Goal: Task Accomplishment & Management: Use online tool/utility

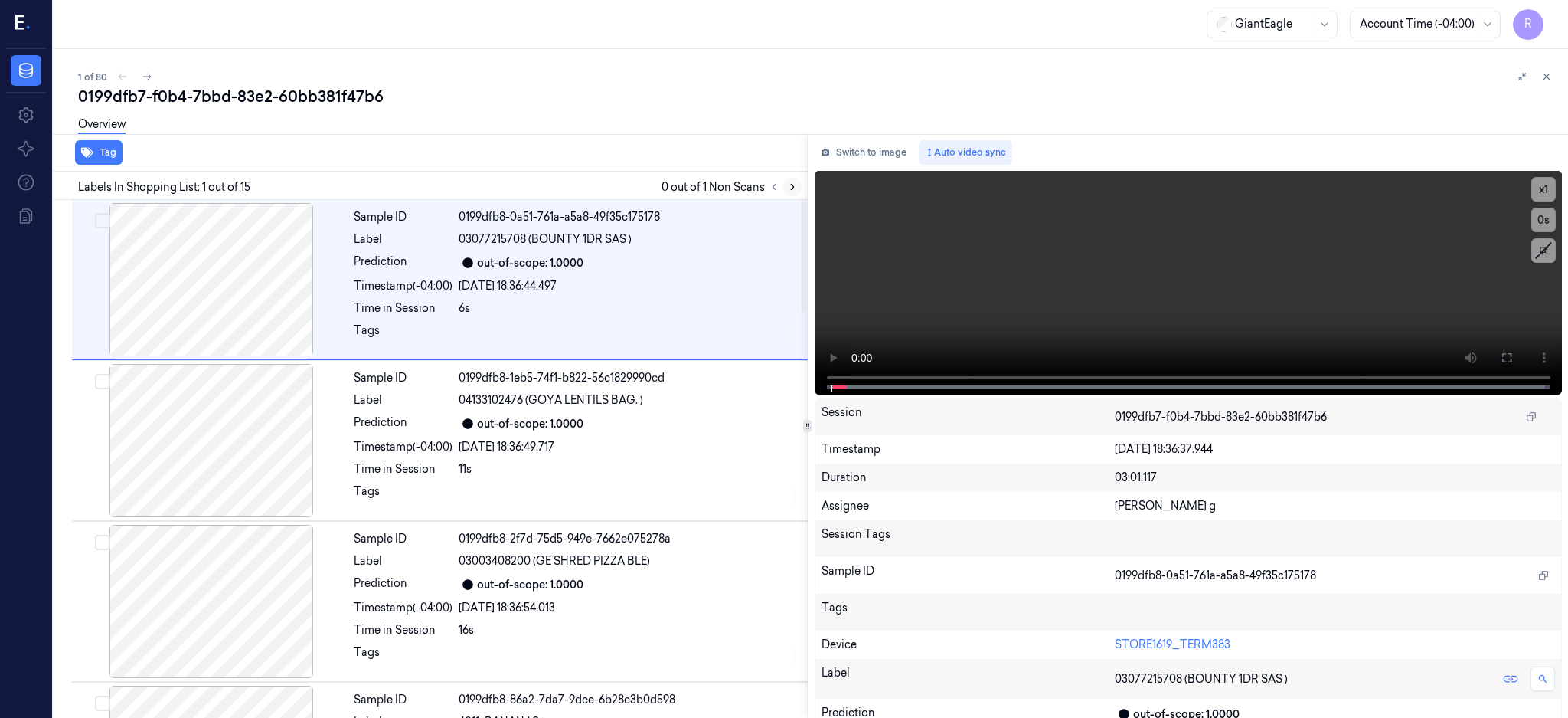
click at [798, 182] on icon at bounding box center [792, 187] width 10 height 10
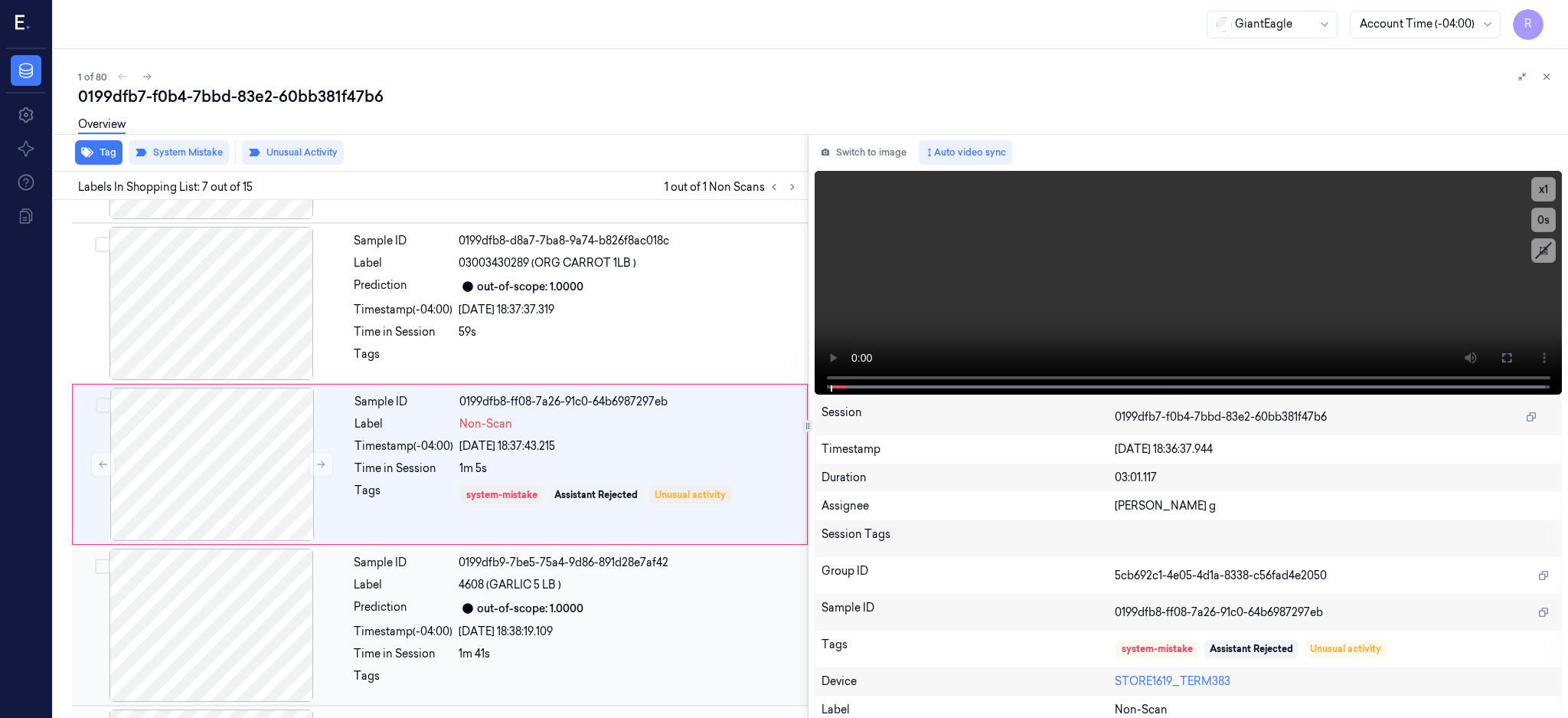
scroll to position [786, 0]
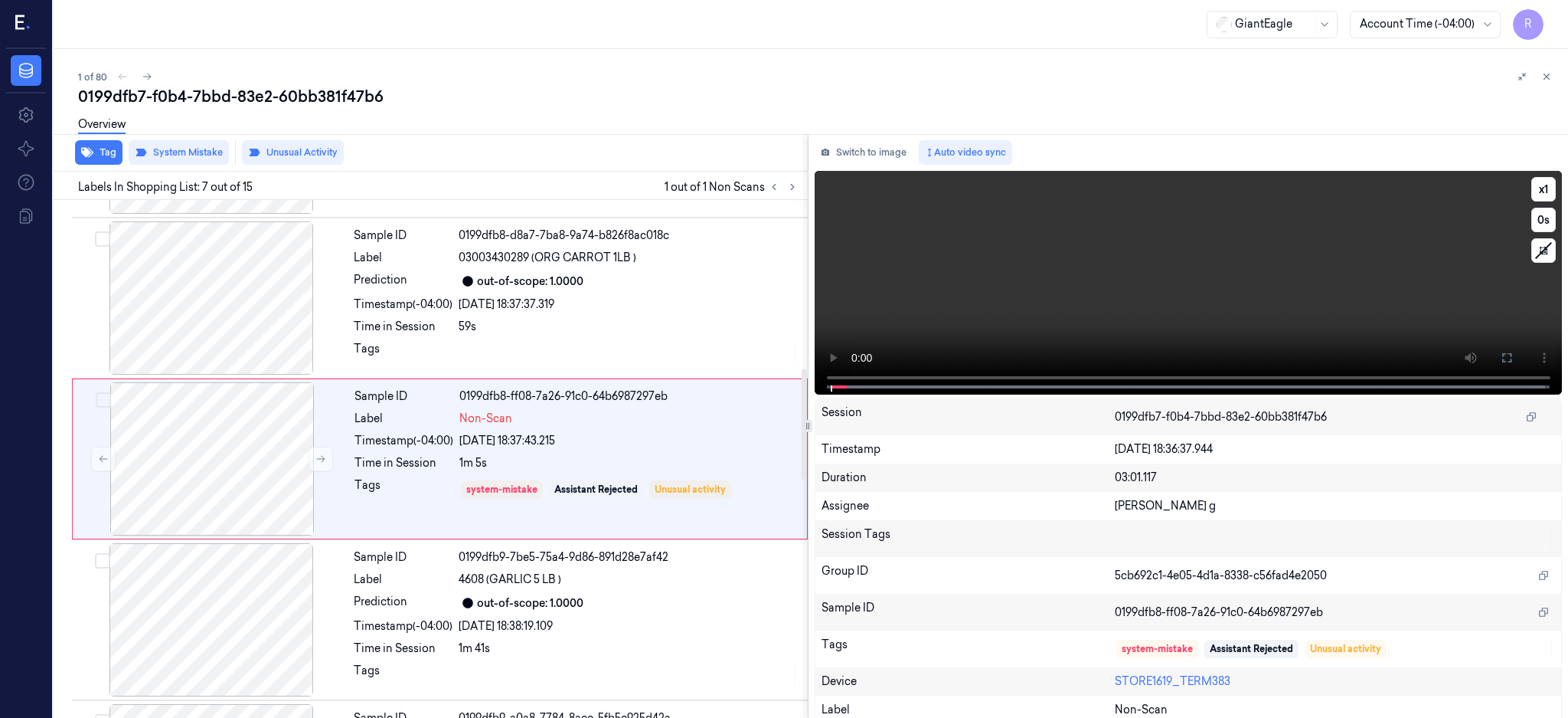
click at [245, 317] on div at bounding box center [212, 297] width 273 height 153
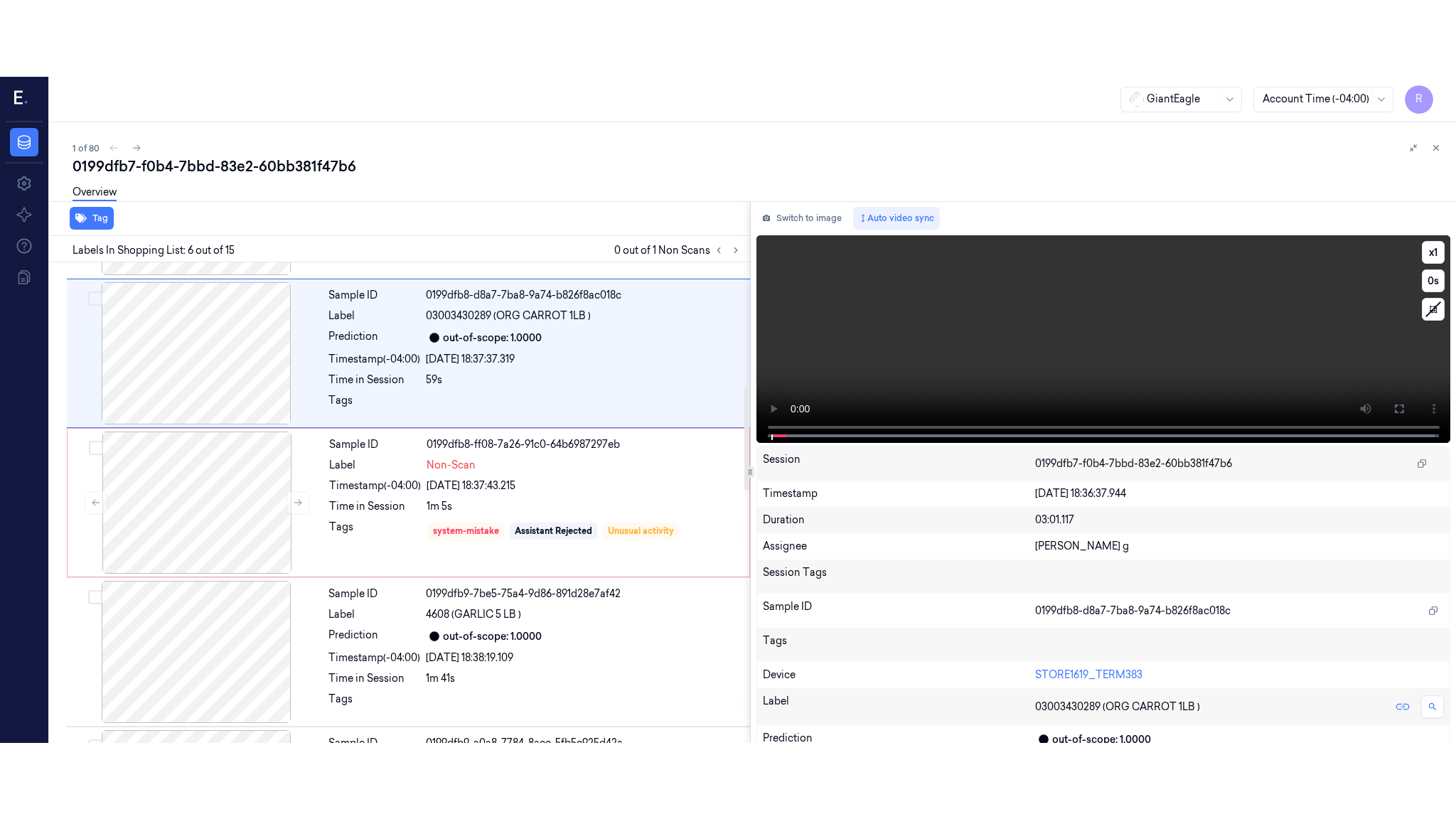
scroll to position [580, 0]
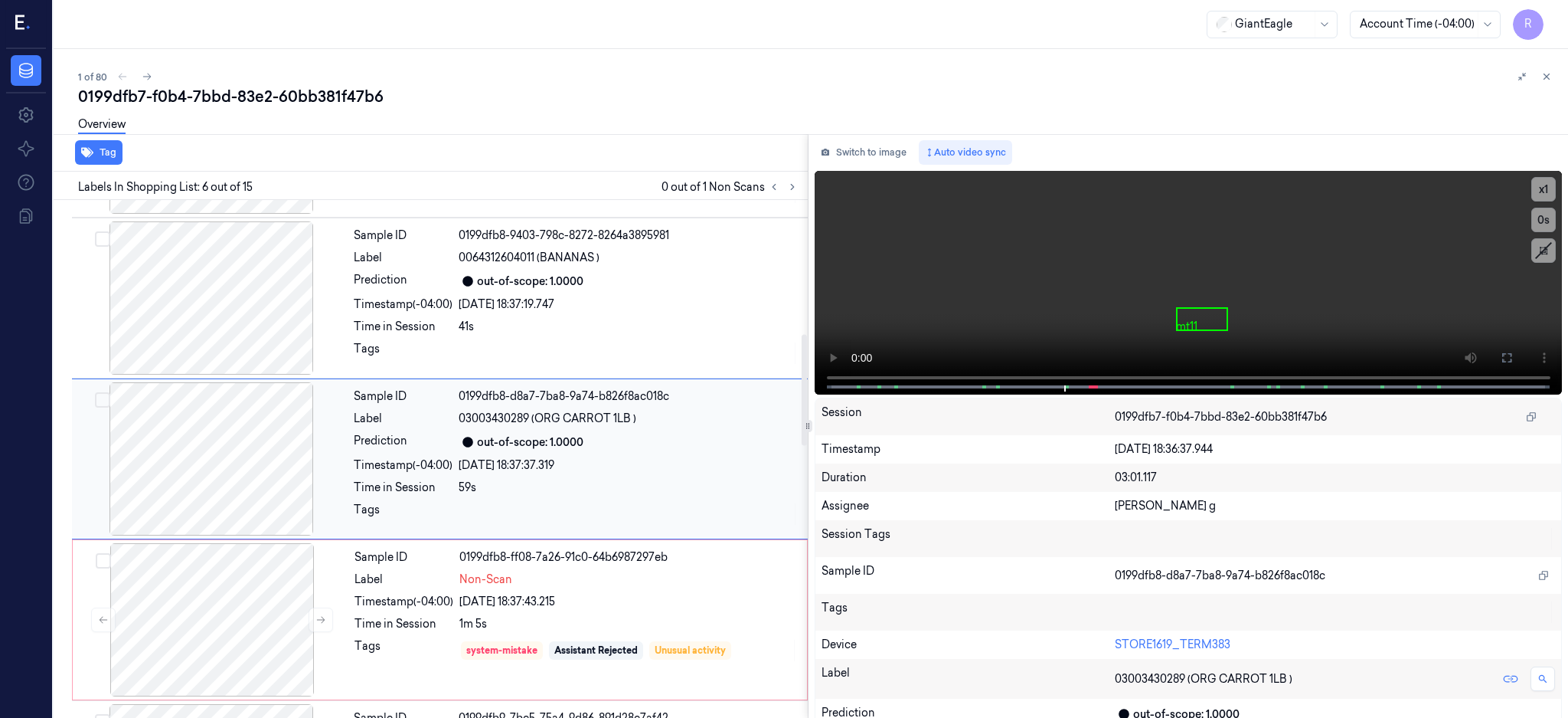
click at [215, 506] on div at bounding box center [212, 458] width 273 height 153
click at [1519, 348] on button at bounding box center [1507, 358] width 24 height 24
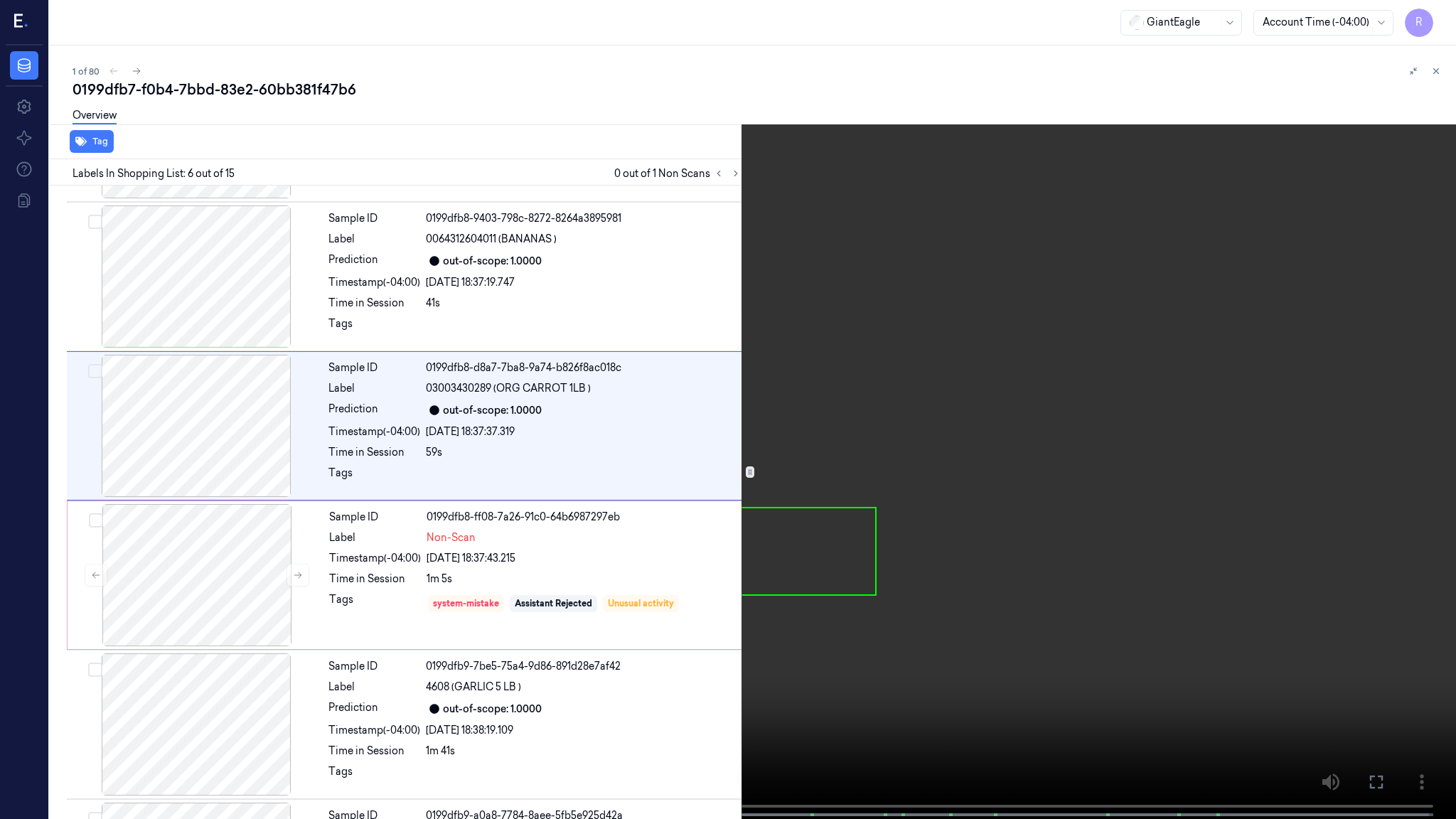
click at [980, 400] on video at bounding box center [728, 411] width 1456 height 821
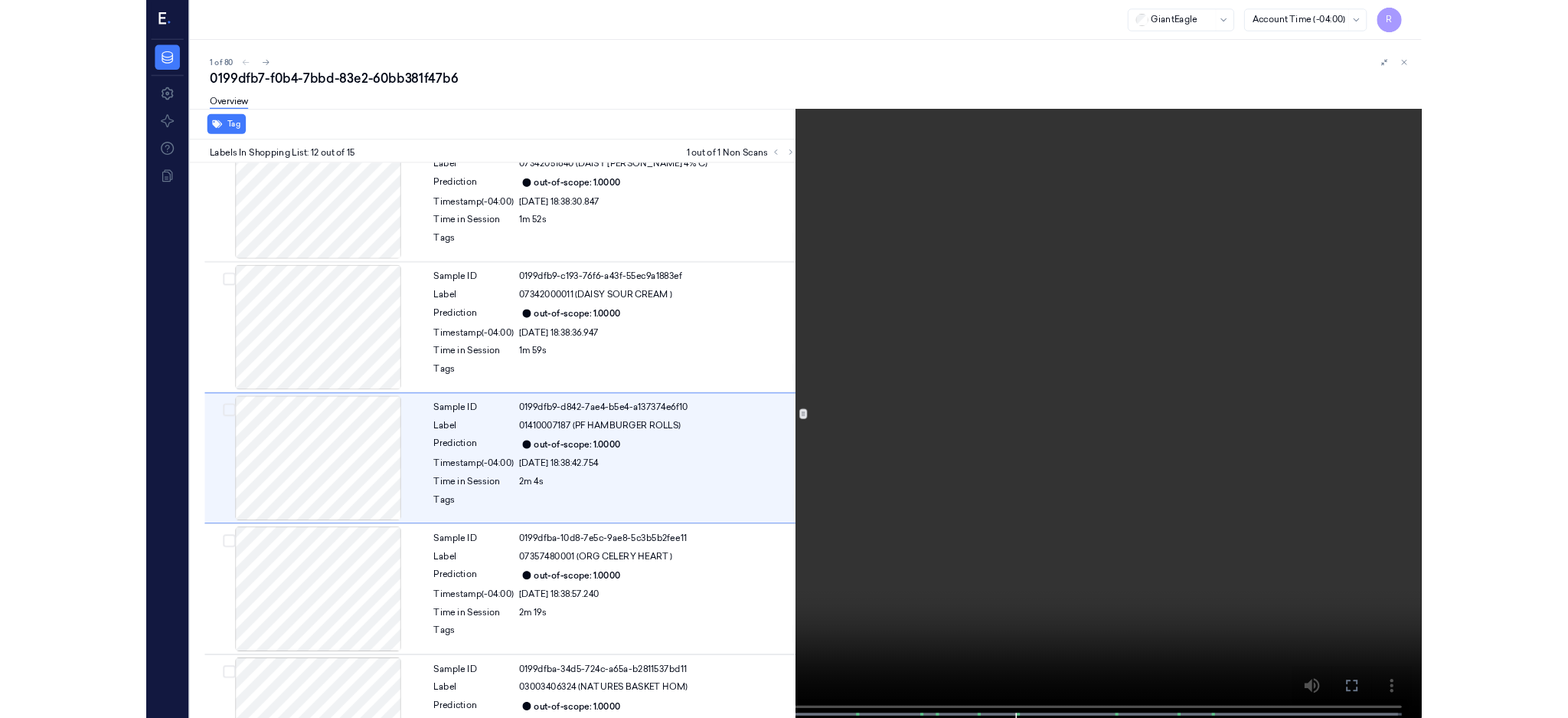
scroll to position [1508, 0]
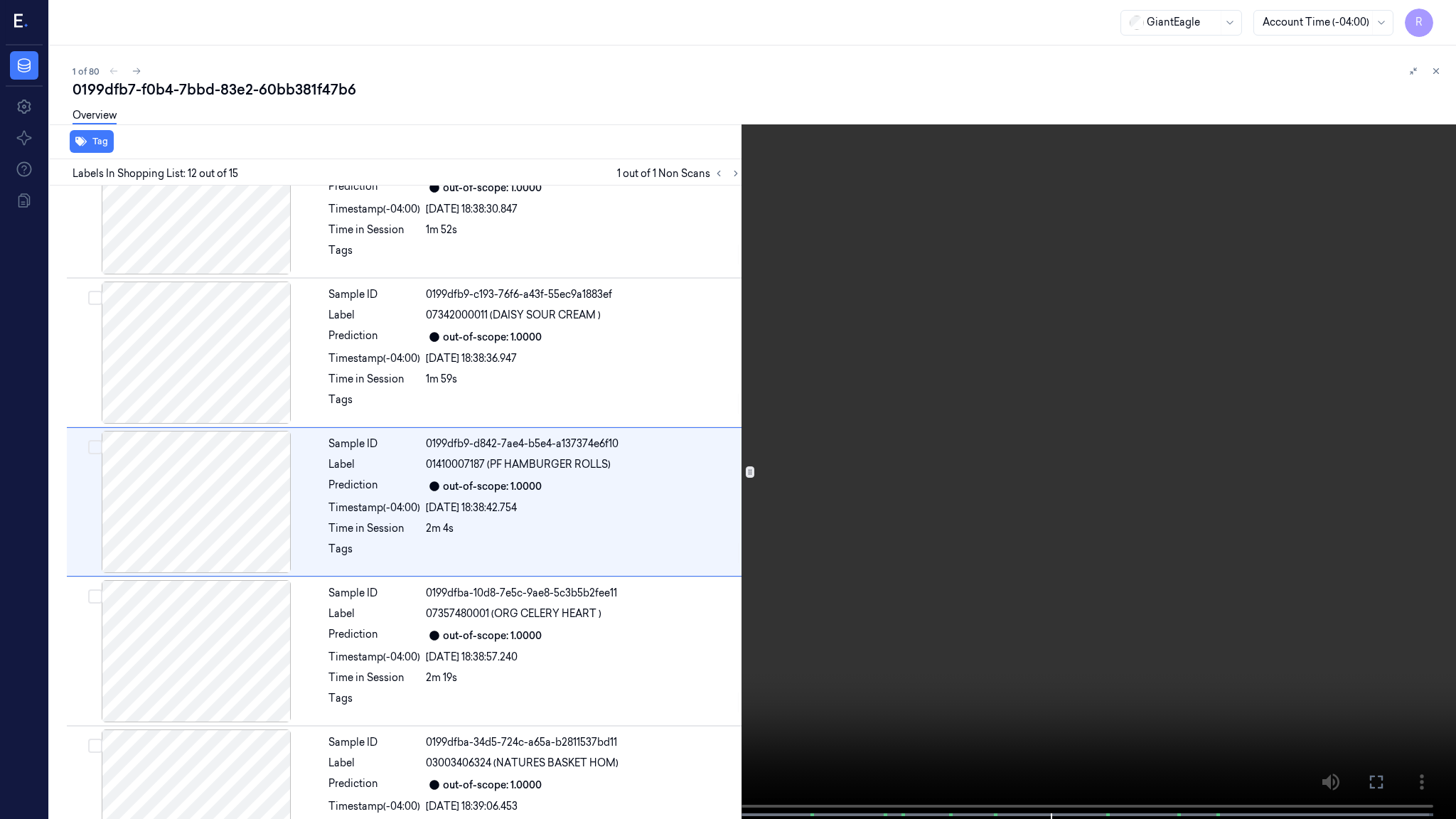
drag, startPoint x: 546, startPoint y: 343, endPoint x: 539, endPoint y: 338, distance: 8.6
click at [544, 342] on video at bounding box center [728, 411] width 1456 height 821
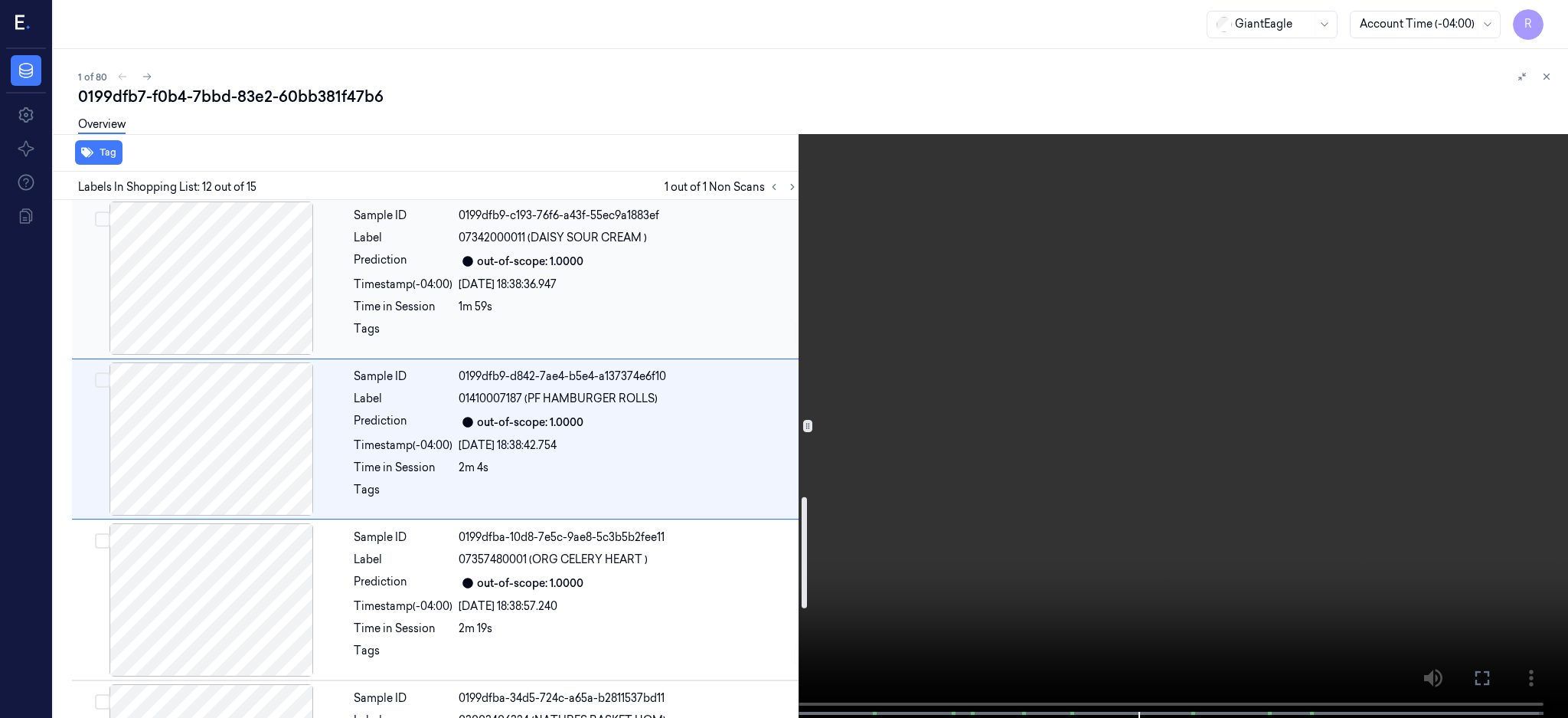
scroll to position [896, 0]
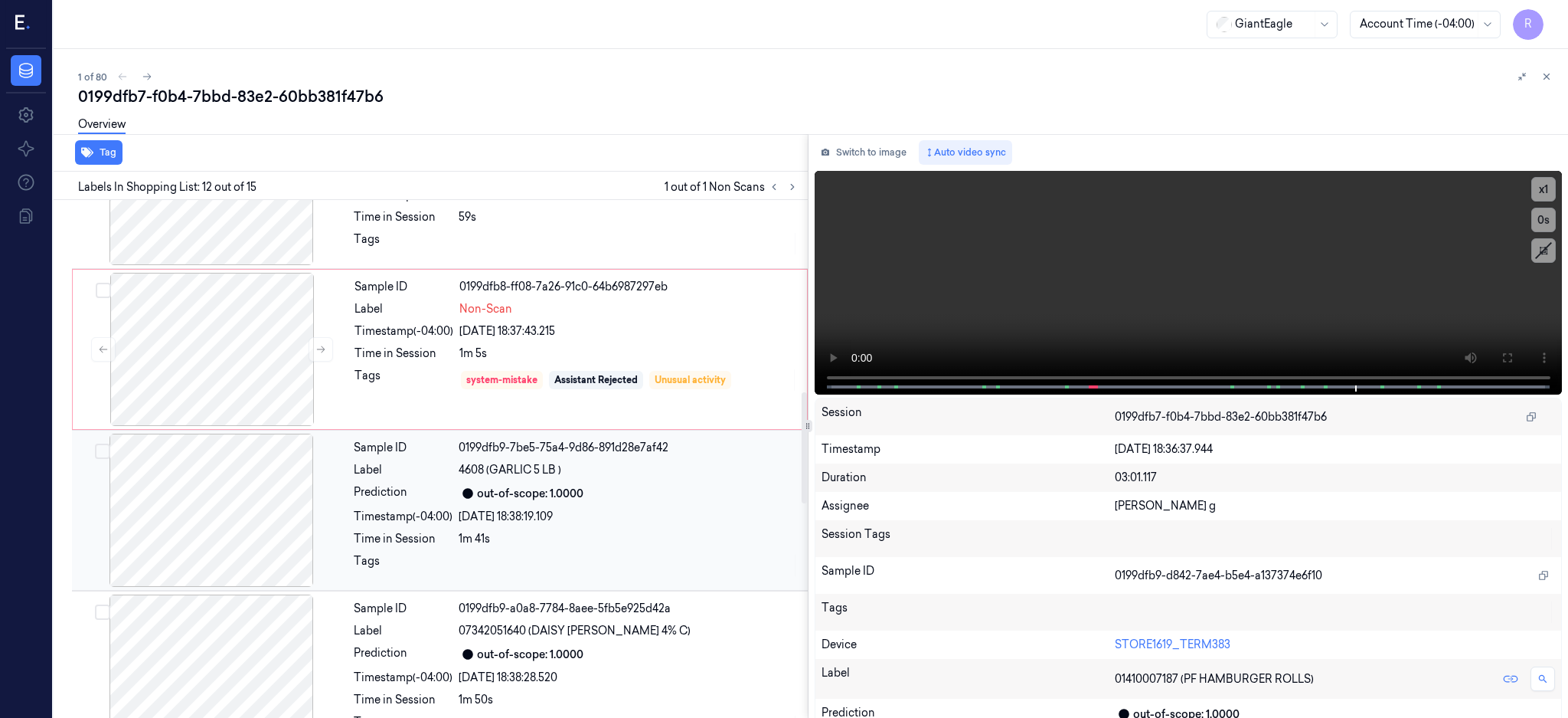
click at [284, 449] on div at bounding box center [212, 510] width 273 height 153
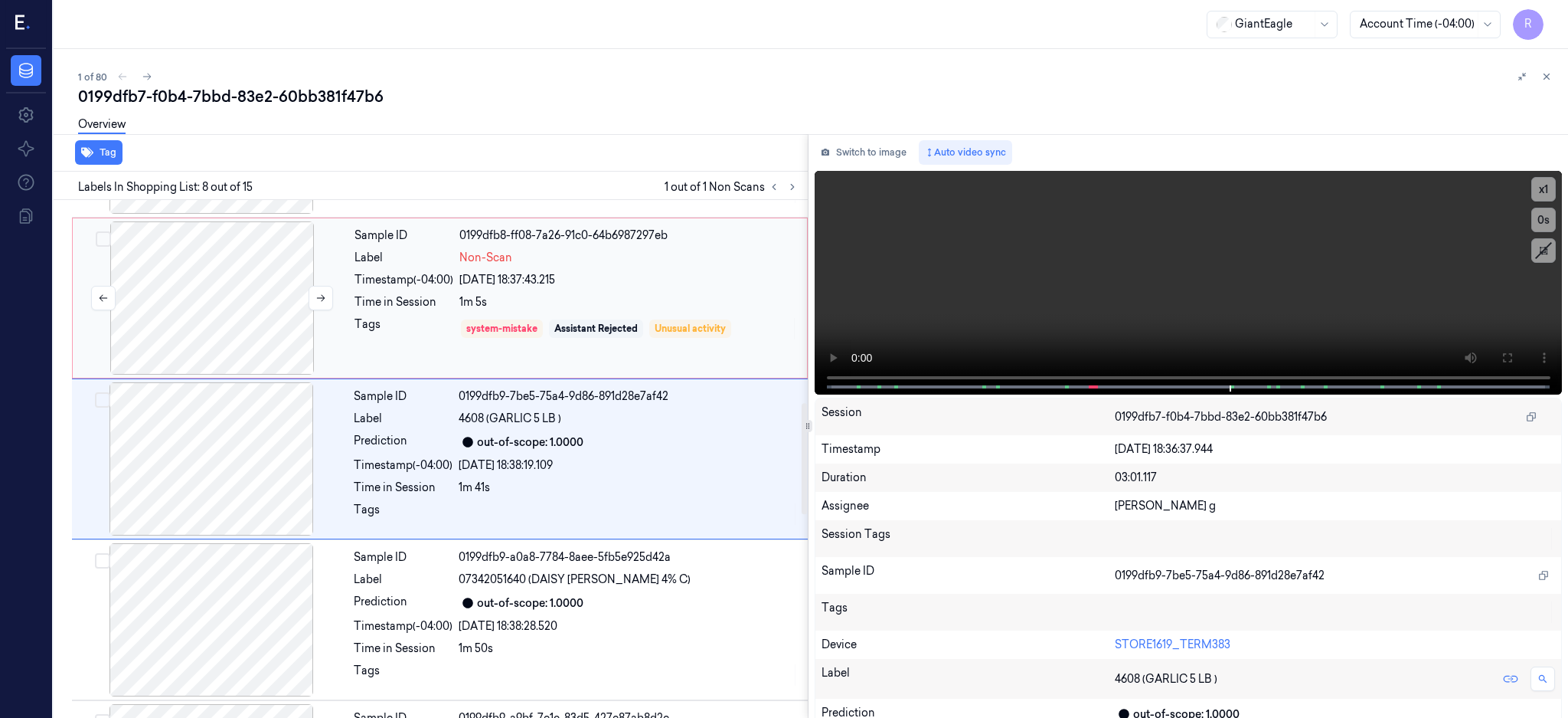
click at [235, 340] on div at bounding box center [212, 297] width 273 height 153
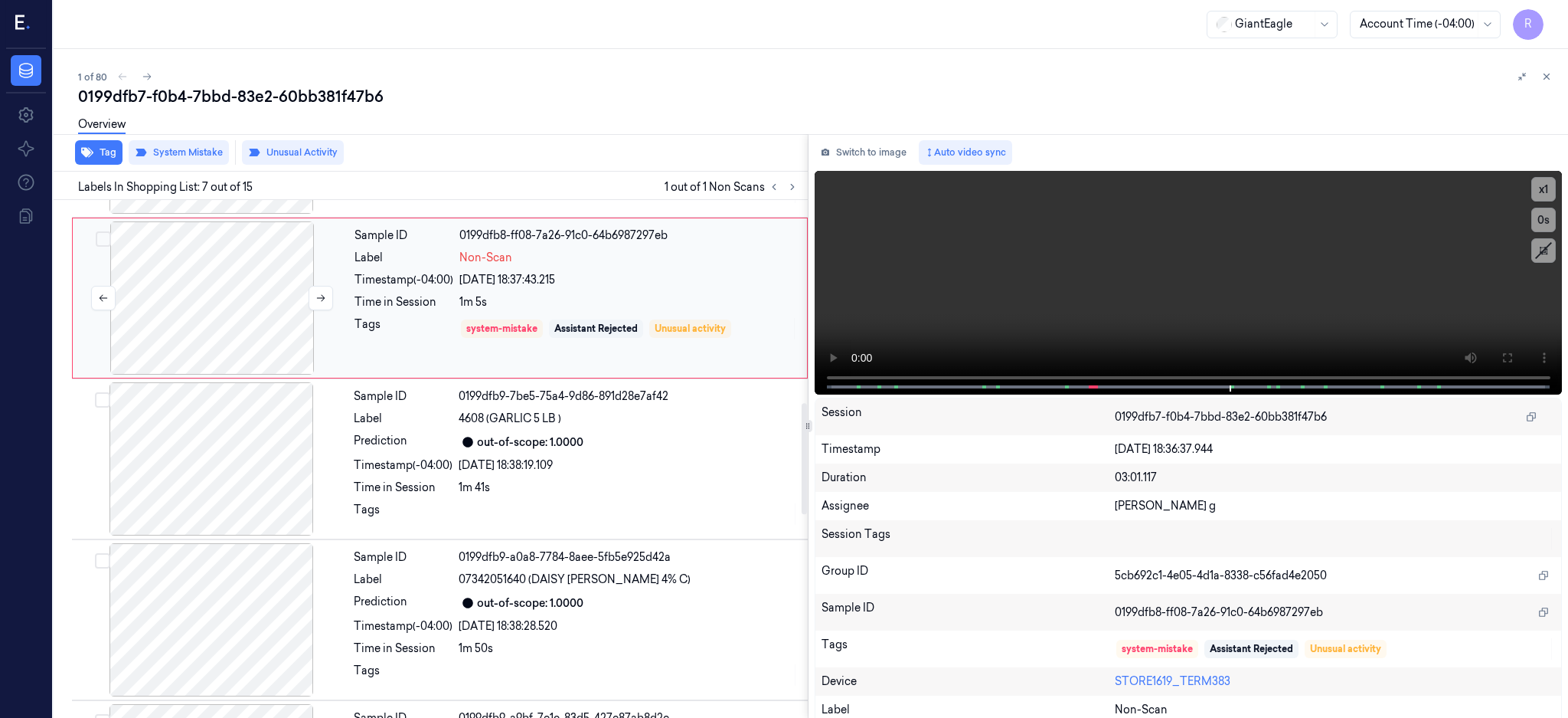
scroll to position [786, 0]
